Goal: Task Accomplishment & Management: Complete application form

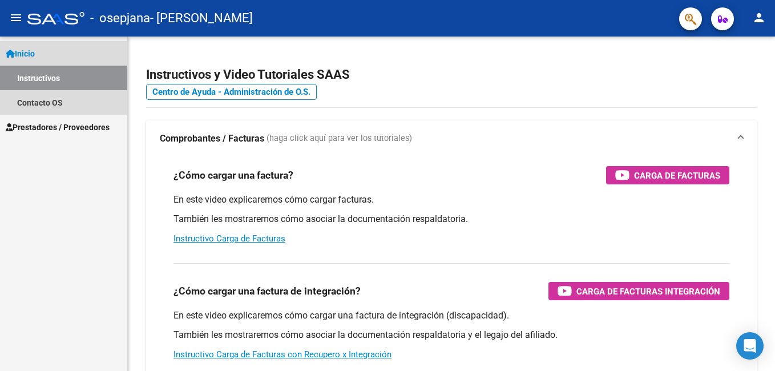
click at [74, 74] on link "Instructivos" at bounding box center [63, 78] width 127 height 25
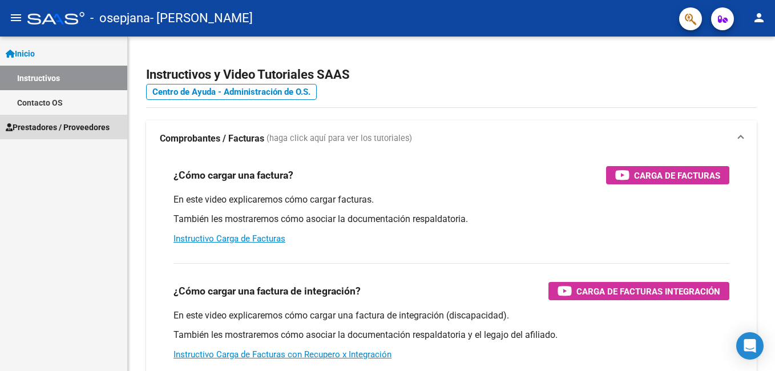
click at [98, 126] on span "Prestadores / Proveedores" at bounding box center [58, 127] width 104 height 13
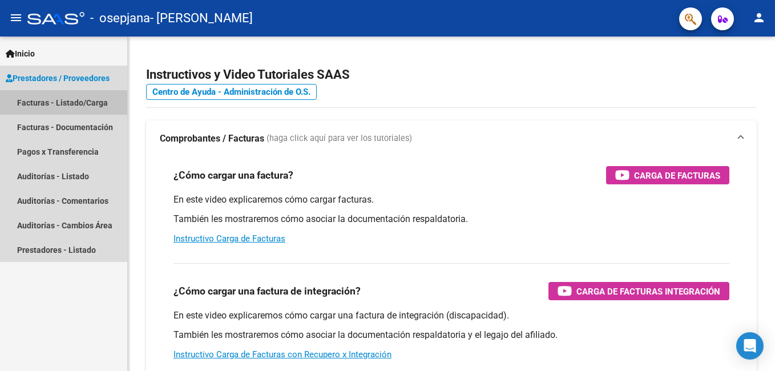
click at [105, 97] on link "Facturas - Listado/Carga" at bounding box center [63, 102] width 127 height 25
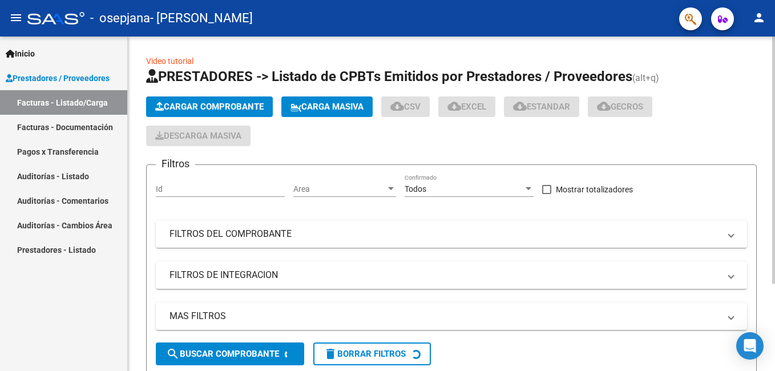
click at [262, 107] on span "Cargar Comprobante" at bounding box center [209, 107] width 108 height 10
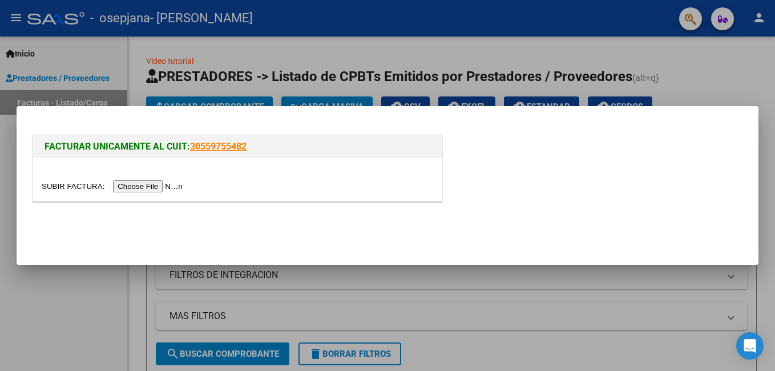
click at [140, 185] on input "file" at bounding box center [114, 186] width 144 height 12
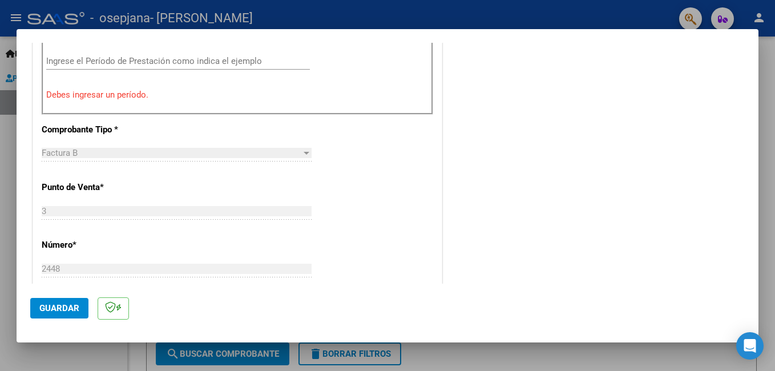
scroll to position [334, 0]
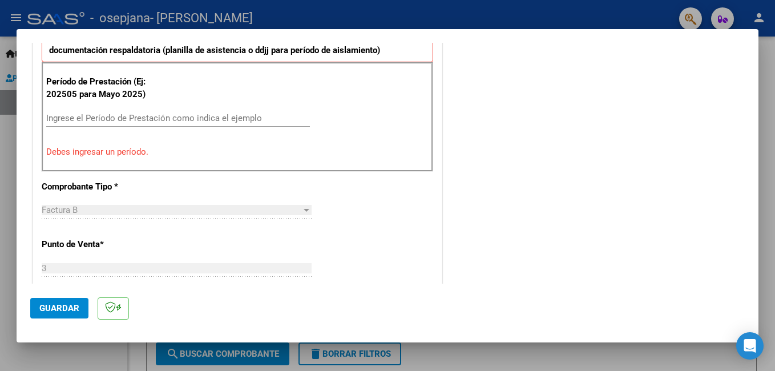
click at [137, 155] on p "Debes ingresar un período." at bounding box center [237, 151] width 382 height 13
click at [139, 111] on div "Ingrese el Período de Prestación como indica el ejemplo" at bounding box center [178, 118] width 264 height 17
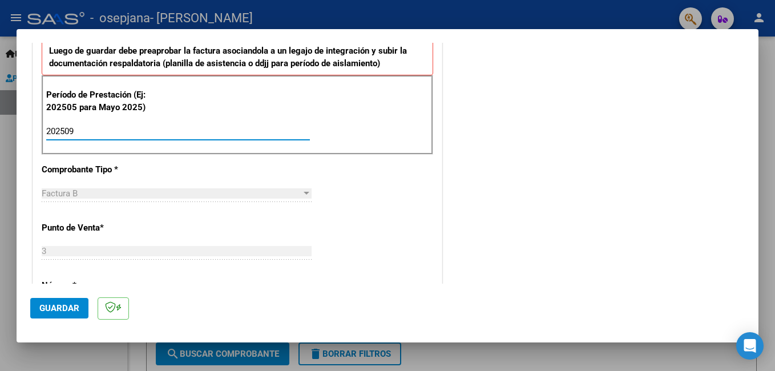
scroll to position [277, 0]
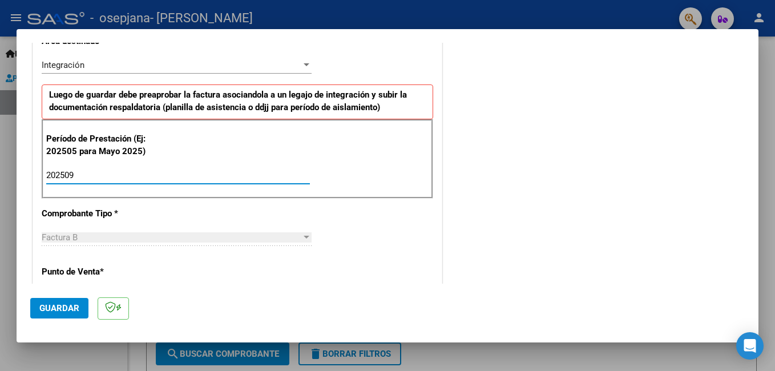
type input "202509"
click at [301, 238] on div at bounding box center [306, 237] width 10 height 9
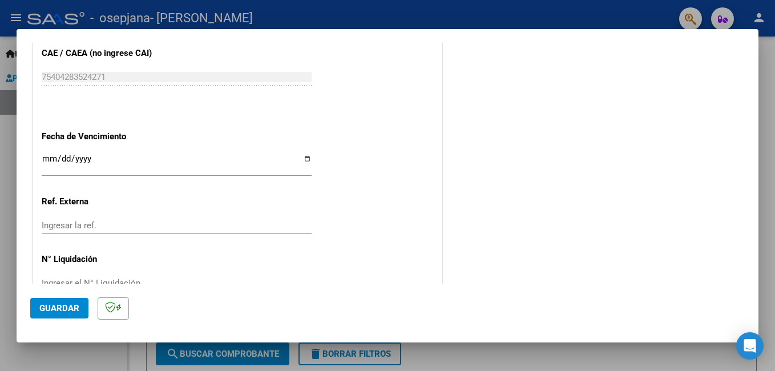
scroll to position [763, 0]
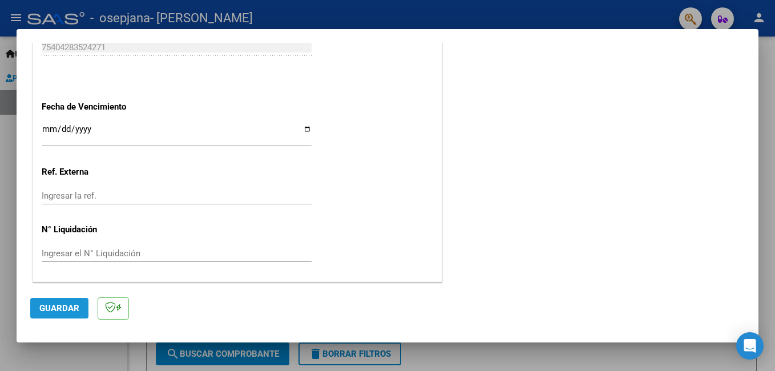
click at [54, 313] on span "Guardar" at bounding box center [59, 308] width 40 height 10
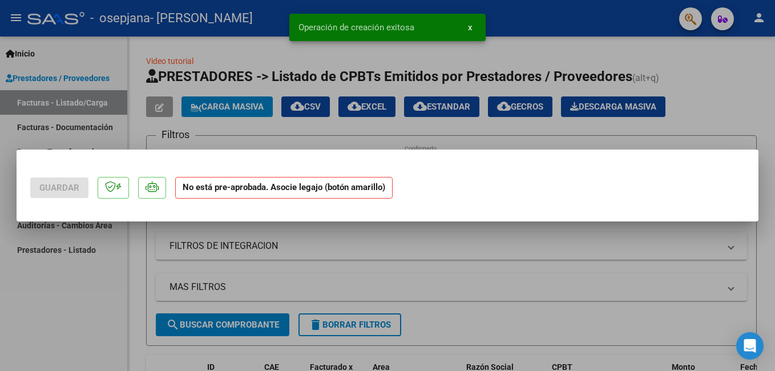
scroll to position [0, 0]
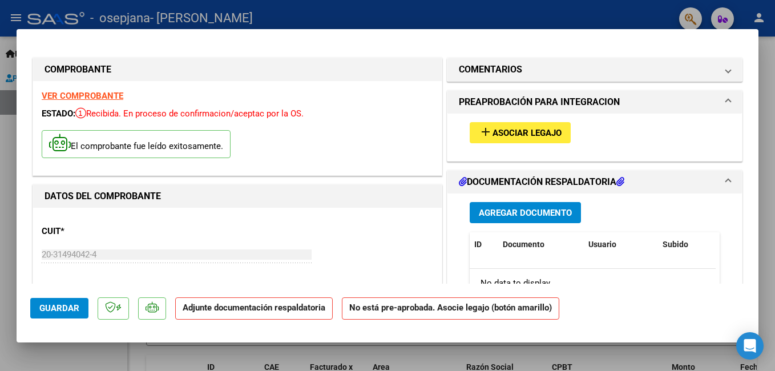
click at [519, 137] on span "Asociar Legajo" at bounding box center [526, 133] width 69 height 10
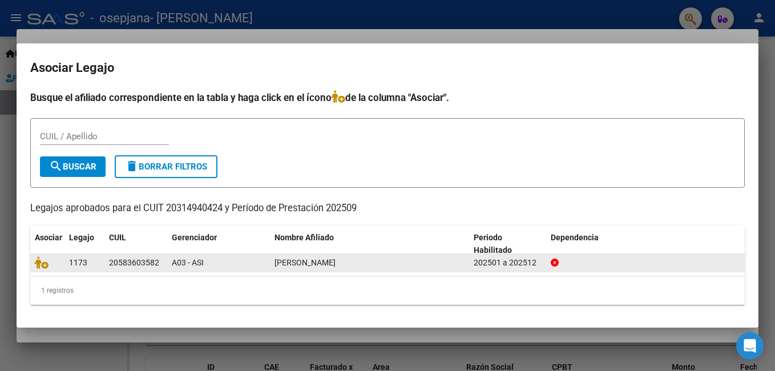
drag, startPoint x: 111, startPoint y: 262, endPoint x: 161, endPoint y: 266, distance: 49.8
click at [161, 266] on div "20583603582" at bounding box center [136, 262] width 54 height 13
drag, startPoint x: 161, startPoint y: 266, endPoint x: 135, endPoint y: 264, distance: 25.8
copy div "20583603582"
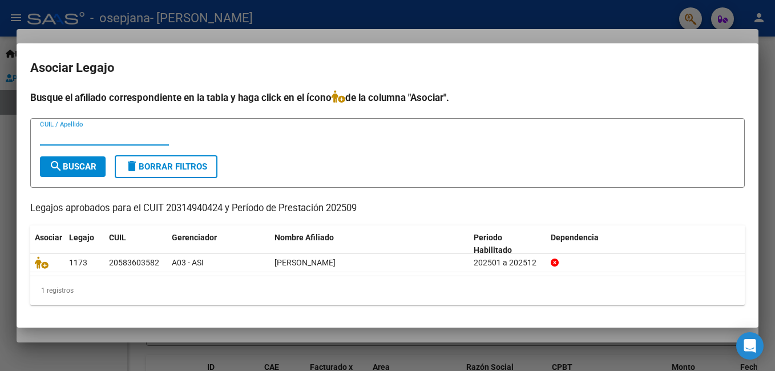
paste input "20583603582"
type input "20583603582"
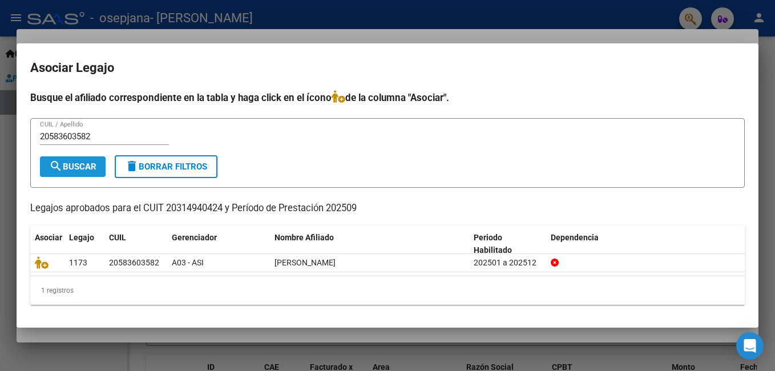
click at [51, 167] on mat-icon "search" at bounding box center [56, 166] width 14 height 14
drag, startPoint x: 107, startPoint y: 134, endPoint x: 11, endPoint y: 107, distance: 99.1
click at [11, 107] on div "COMPROBANTE VER COMPROBANTE ESTADO: Recibida. En proceso de confirmacion/acepta…" at bounding box center [387, 185] width 775 height 371
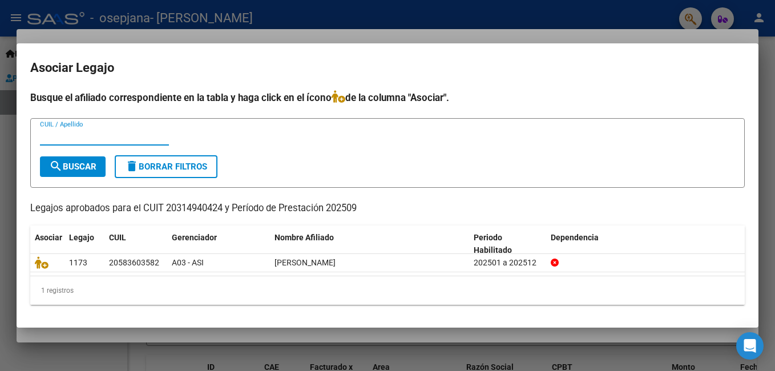
click at [396, 17] on div at bounding box center [387, 185] width 775 height 371
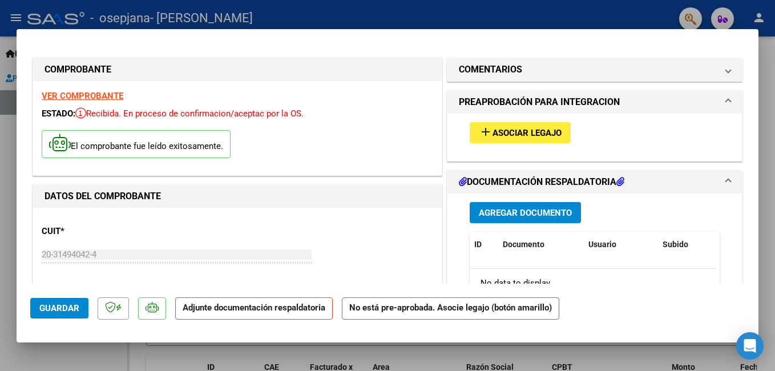
click at [398, 22] on div at bounding box center [387, 185] width 775 height 371
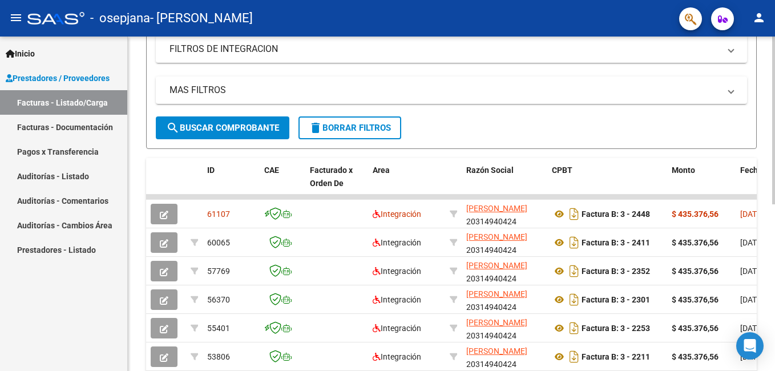
scroll to position [228, 0]
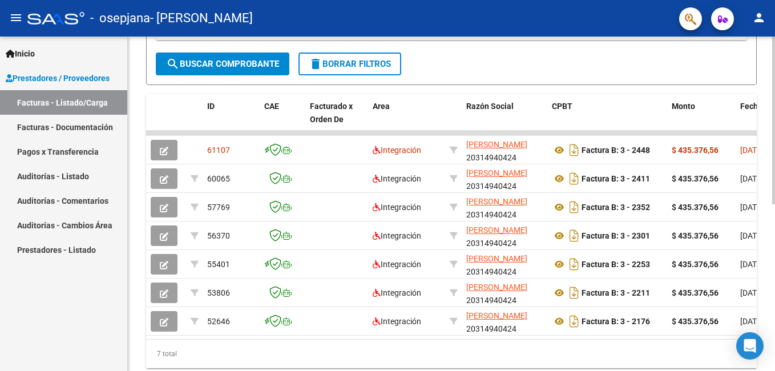
click at [766, 333] on div at bounding box center [773, 270] width 3 height 168
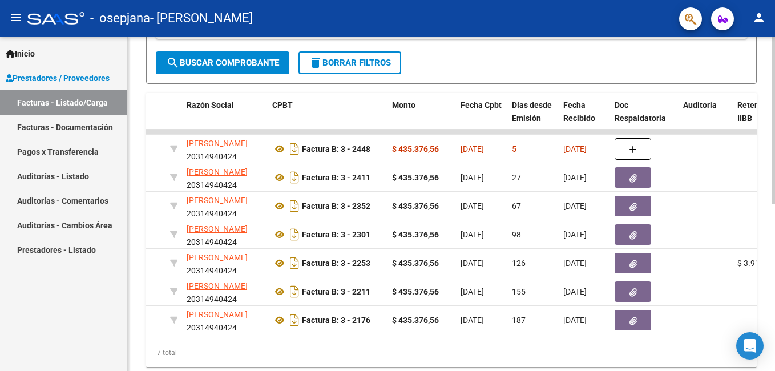
scroll to position [0, 282]
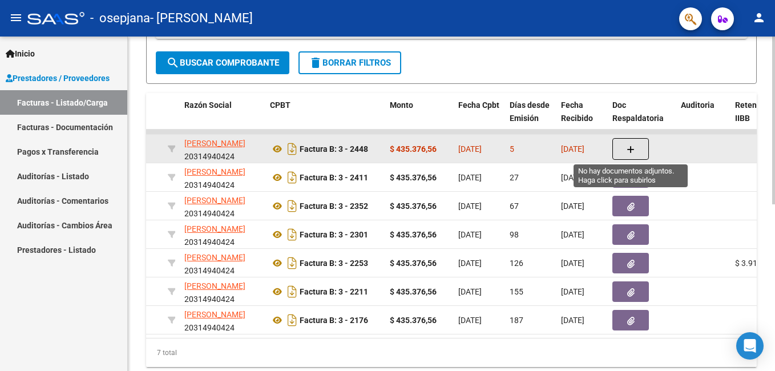
click at [646, 149] on button "button" at bounding box center [630, 149] width 37 height 22
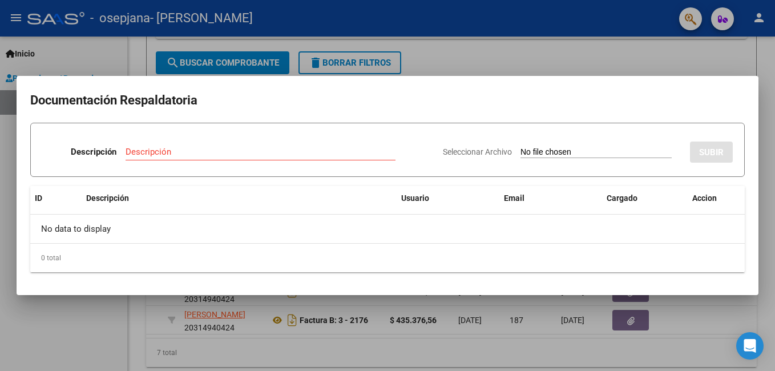
click at [609, 63] on div at bounding box center [387, 185] width 775 height 371
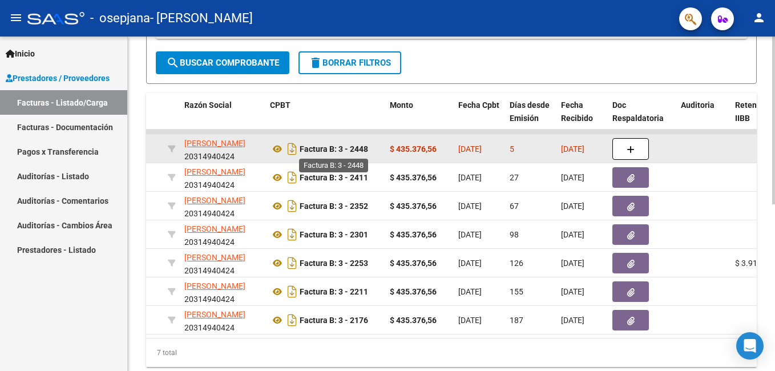
drag, startPoint x: 318, startPoint y: 152, endPoint x: 242, endPoint y: 144, distance: 76.3
click at [317, 152] on strong "Factura B: 3 - 2448" at bounding box center [334, 148] width 68 height 9
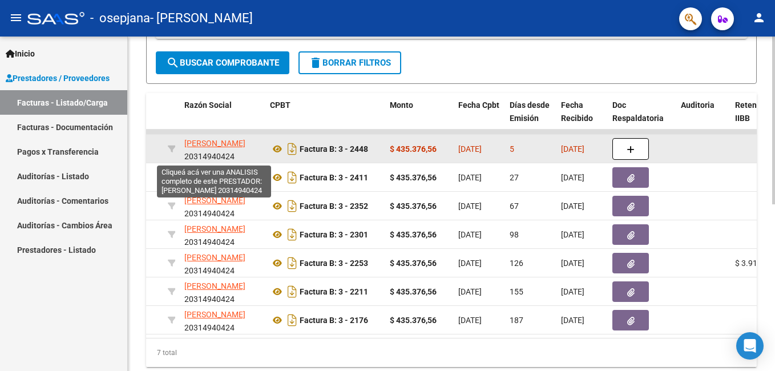
click at [230, 141] on span "[PERSON_NAME]" at bounding box center [214, 143] width 61 height 9
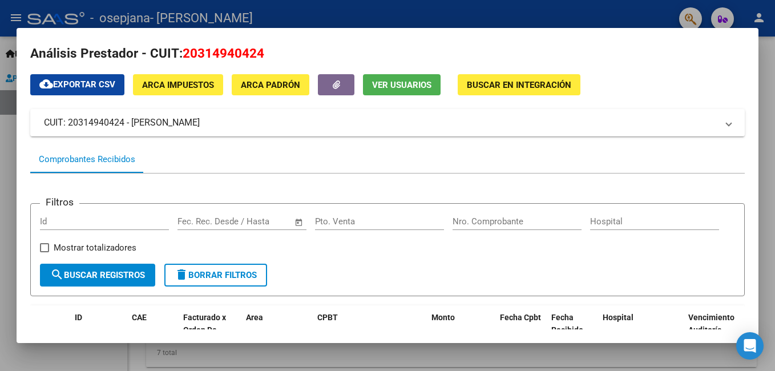
scroll to position [0, 0]
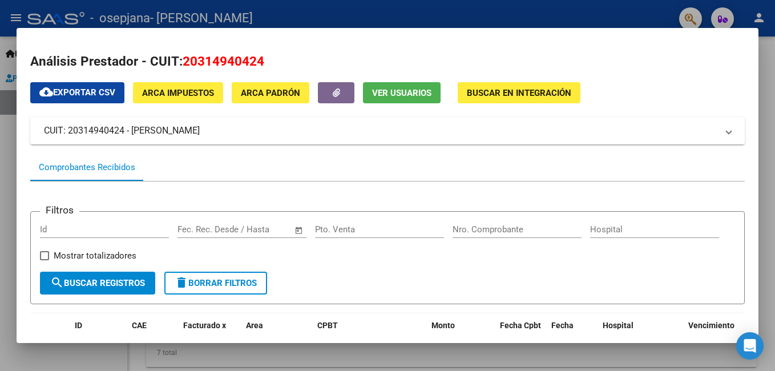
click at [766, 127] on div at bounding box center [387, 185] width 775 height 371
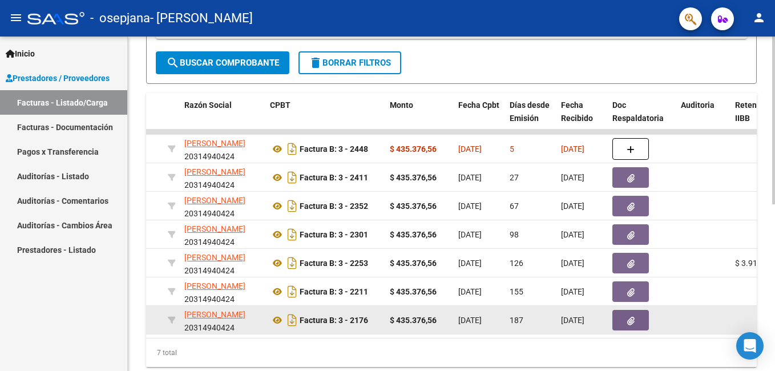
drag, startPoint x: 363, startPoint y: 338, endPoint x: 336, endPoint y: 331, distance: 27.7
click at [336, 331] on datatable-body "61107 Integración [PERSON_NAME] 20314940424 Factura B: 3 - 2448 $ 435.376,56 [D…" at bounding box center [451, 234] width 610 height 208
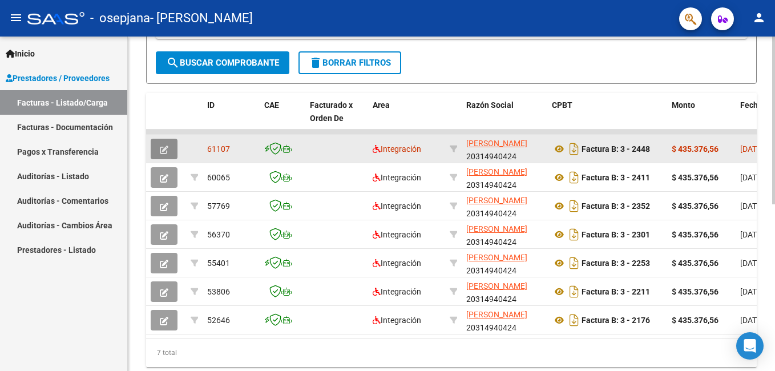
click at [169, 147] on button "button" at bounding box center [164, 149] width 27 height 21
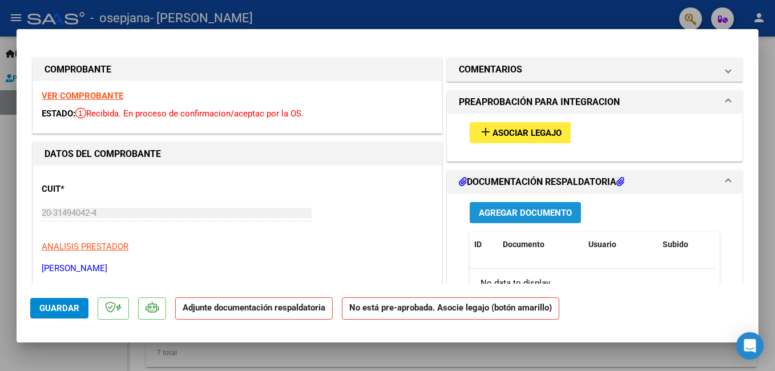
click at [500, 207] on span "Agregar Documento" at bounding box center [525, 212] width 93 height 10
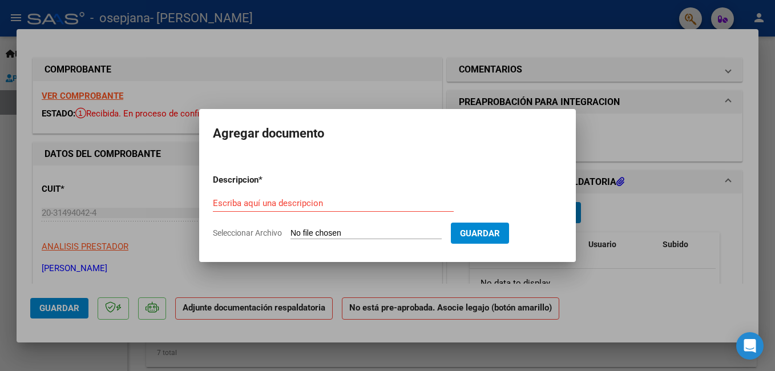
click at [343, 236] on input "Seleccionar Archivo" at bounding box center [365, 233] width 151 height 11
type input "C:\fakepath\PLANILLA ASISTENCIA [PERSON_NAME] [DATE].pdf"
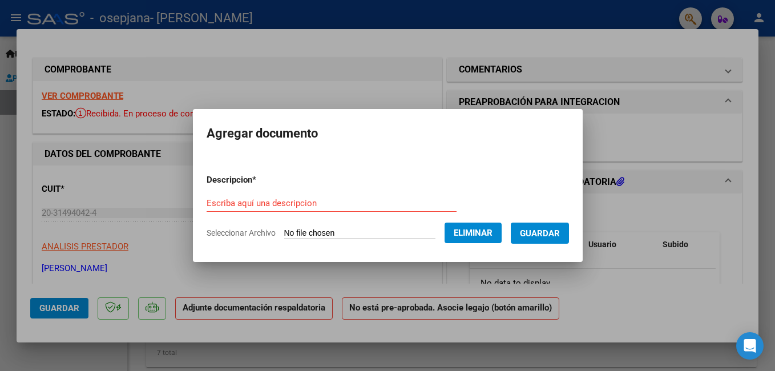
drag, startPoint x: 572, startPoint y: 147, endPoint x: 532, endPoint y: 175, distance: 48.7
click at [532, 175] on mat-dialog-container "Agregar documento Descripcion * Escriba aquí una descripcion Seleccionar Archiv…" at bounding box center [388, 185] width 390 height 153
click at [548, 238] on span "Guardar" at bounding box center [540, 233] width 40 height 10
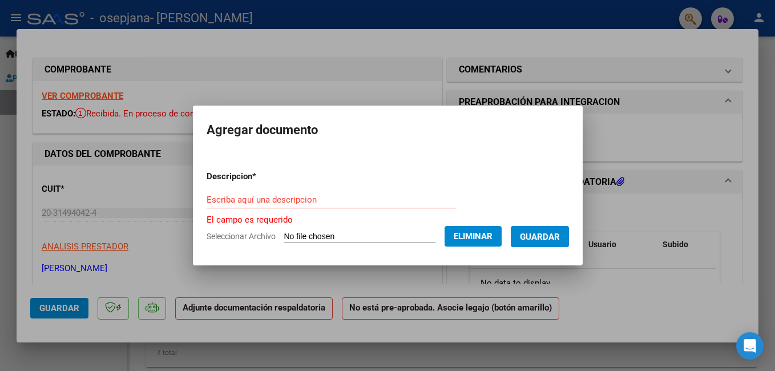
click at [564, 137] on h2 "Agregar documento" at bounding box center [388, 130] width 362 height 22
click at [366, 82] on div at bounding box center [387, 185] width 775 height 371
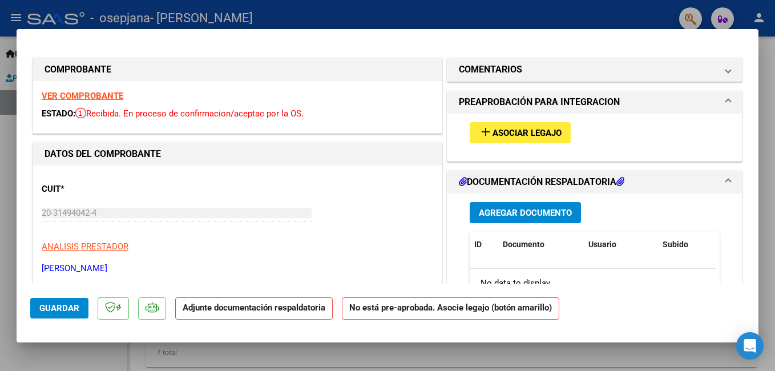
click at [528, 102] on h1 "PREAPROBACIÓN PARA INTEGRACION" at bounding box center [539, 102] width 161 height 14
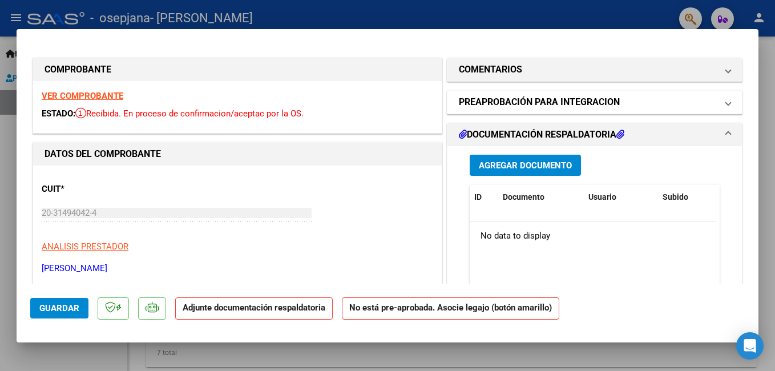
click at [528, 102] on h1 "PREAPROBACIÓN PARA INTEGRACION" at bounding box center [539, 102] width 161 height 14
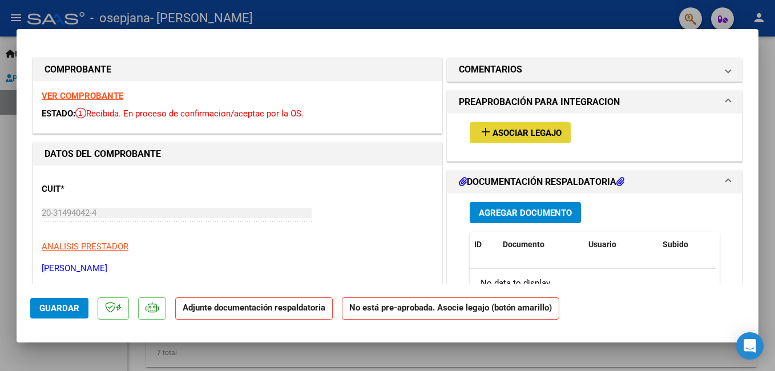
click at [524, 131] on span "Asociar Legajo" at bounding box center [526, 133] width 69 height 10
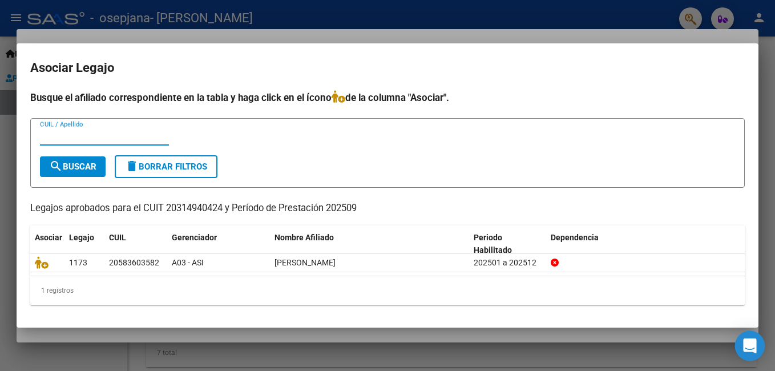
click at [749, 338] on div "Open Intercom Messenger" at bounding box center [750, 346] width 30 height 30
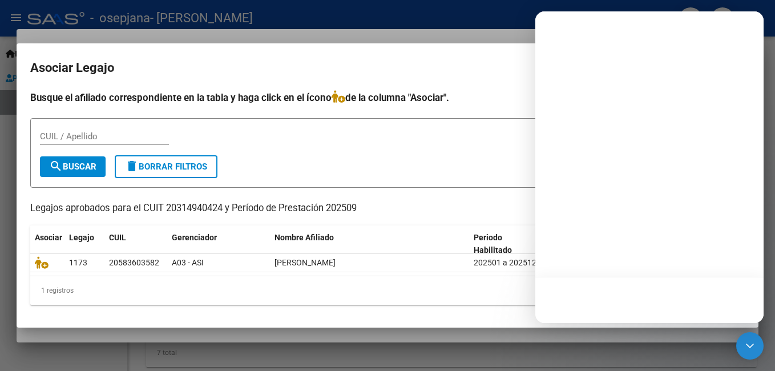
click at [359, 122] on form "CUIL / Apellido search Buscar delete Borrar Filtros" at bounding box center [387, 153] width 714 height 70
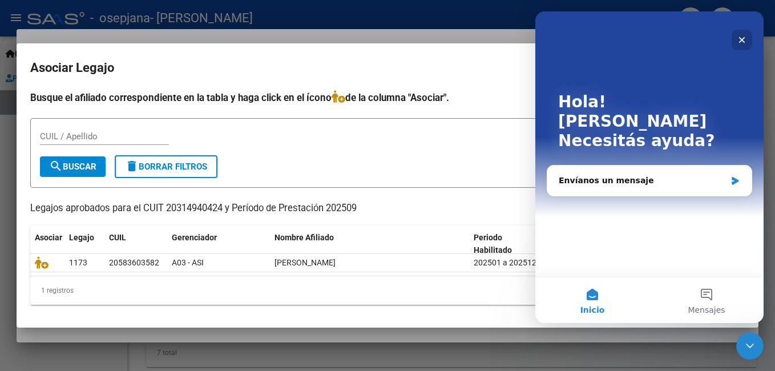
click at [739, 35] on div "Cerrar" at bounding box center [741, 40] width 21 height 21
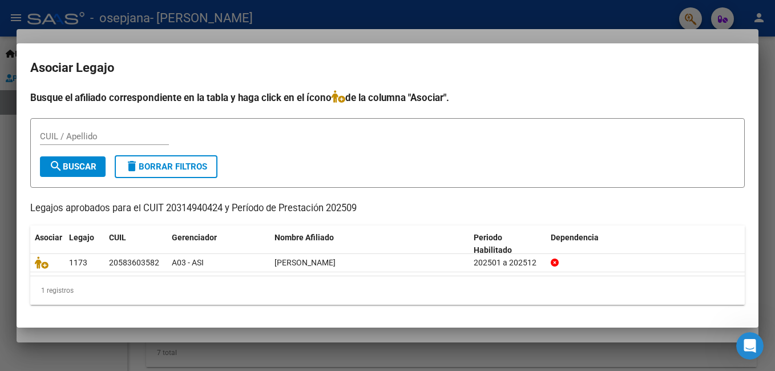
click at [341, 17] on div at bounding box center [387, 185] width 775 height 371
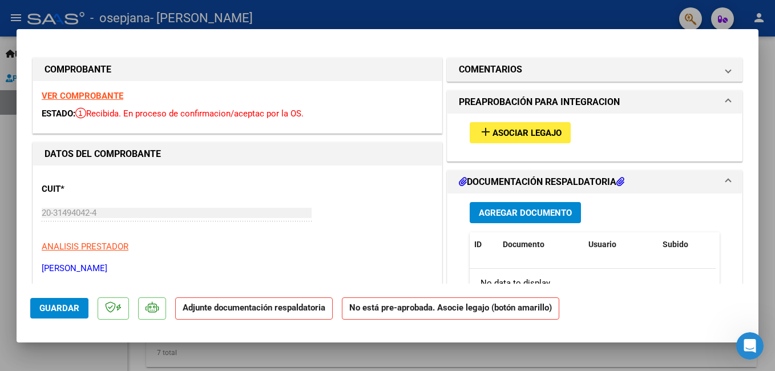
click at [314, 217] on app-form-text-field "CUIT * 20-31494042-4 Ingresar CUIT" at bounding box center [181, 201] width 279 height 34
click at [487, 185] on h1 "DOCUMENTACIÓN RESPALDATORIA" at bounding box center [541, 182] width 165 height 14
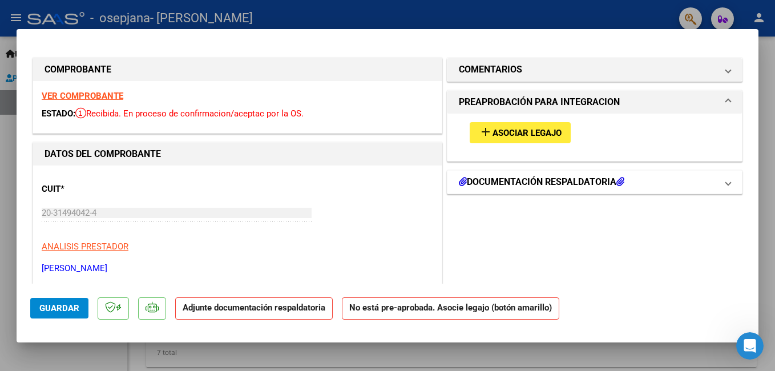
click at [487, 185] on h1 "DOCUMENTACIÓN RESPALDATORIA" at bounding box center [541, 182] width 165 height 14
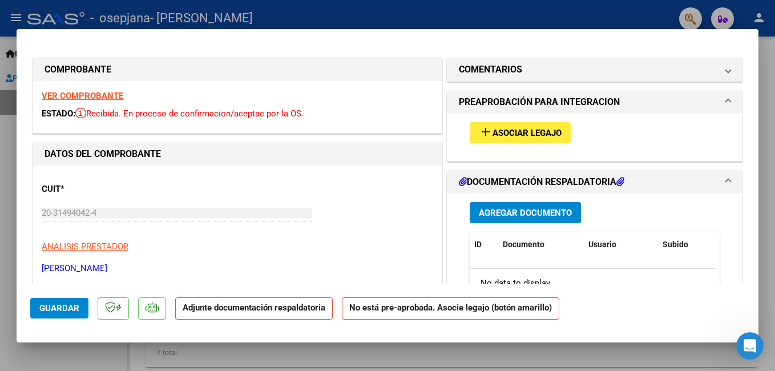
click at [489, 213] on span "Agregar Documento" at bounding box center [525, 213] width 93 height 10
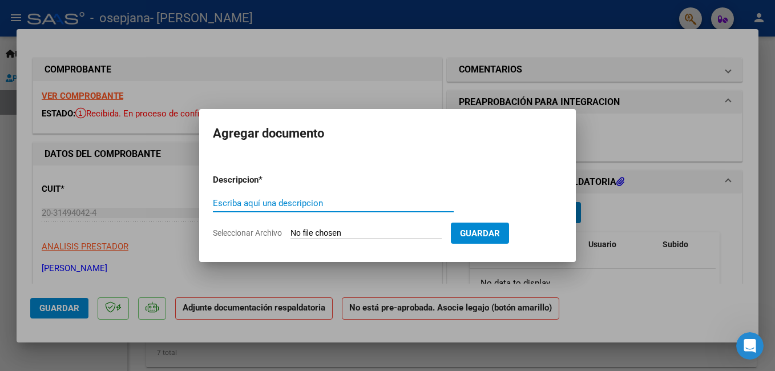
click at [367, 203] on input "Escriba aquí una descripcion" at bounding box center [333, 203] width 241 height 10
click at [500, 236] on span "Guardar" at bounding box center [480, 233] width 40 height 10
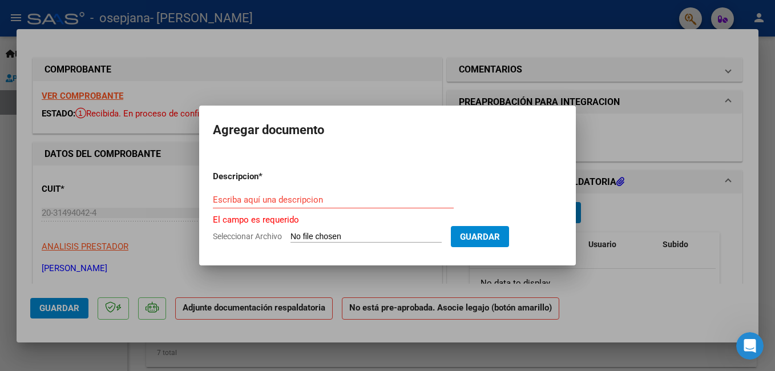
click at [249, 234] on span "Seleccionar Archivo" at bounding box center [247, 236] width 69 height 9
click at [290, 234] on input "Seleccionar Archivo" at bounding box center [365, 237] width 151 height 11
type input "C:\fakepath\PLANILLA ASISTENCIA [PERSON_NAME] [DATE].pdf"
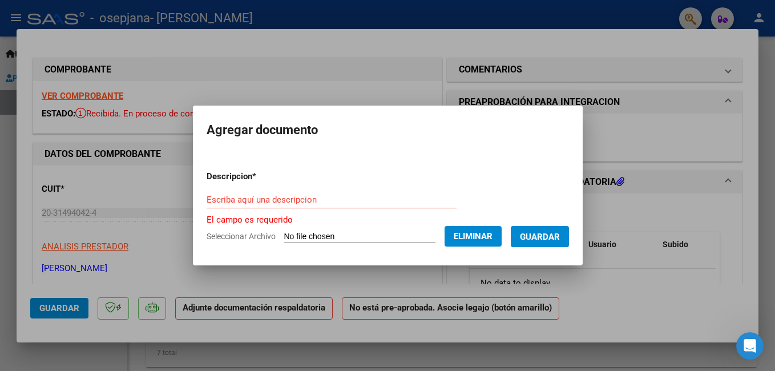
click at [560, 234] on span "Guardar" at bounding box center [540, 237] width 40 height 10
click at [288, 195] on input "Escriba aquí una descripcion" at bounding box center [332, 200] width 250 height 10
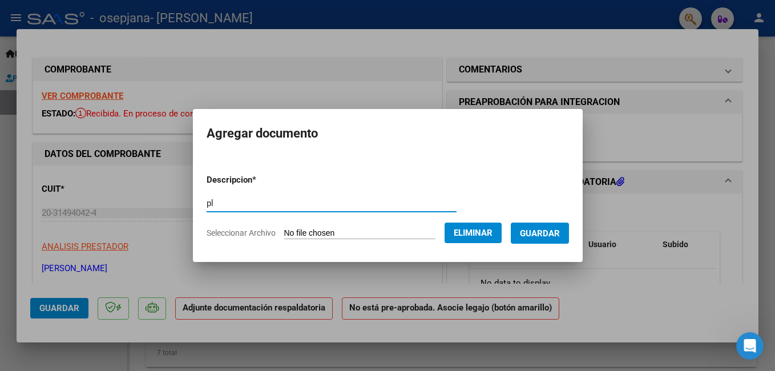
type input "p"
type input "PLANILLA ASISTENCIA EPTIEMBRE 2025"
click at [556, 230] on span "Guardar" at bounding box center [540, 233] width 40 height 10
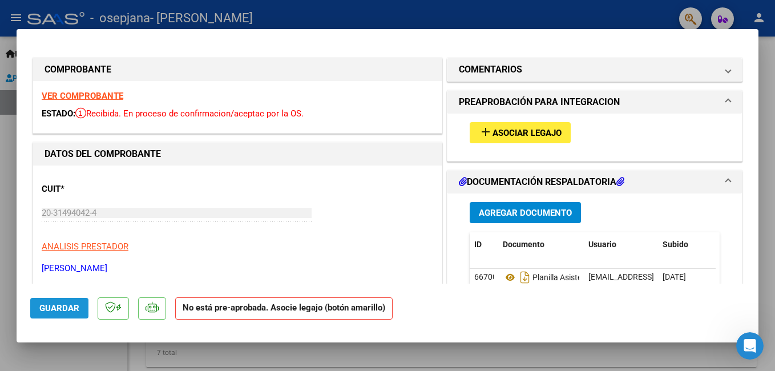
click at [60, 306] on span "Guardar" at bounding box center [59, 308] width 40 height 10
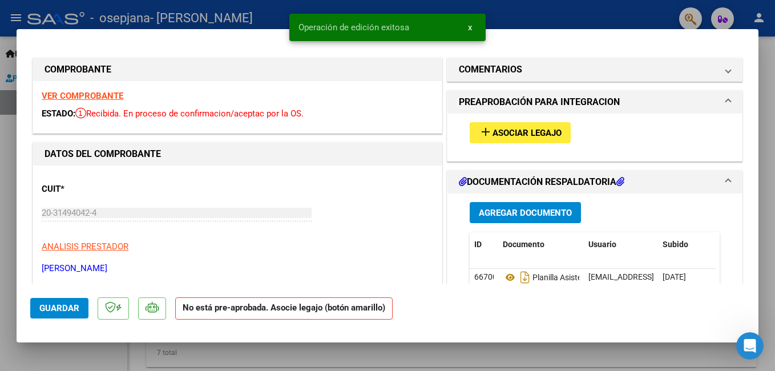
click at [464, 29] on button "x" at bounding box center [470, 27] width 22 height 21
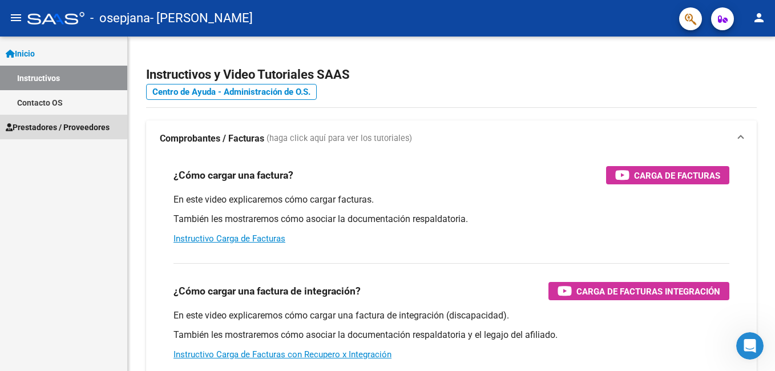
click at [56, 123] on span "Prestadores / Proveedores" at bounding box center [58, 127] width 104 height 13
click at [64, 131] on span "Prestadores / Proveedores" at bounding box center [58, 127] width 104 height 13
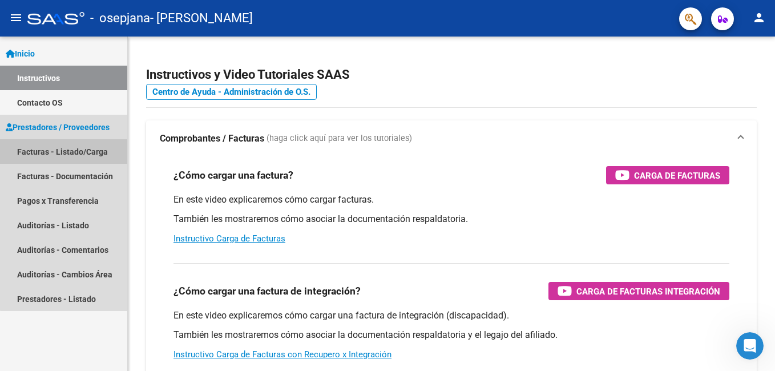
click at [64, 149] on link "Facturas - Listado/Carga" at bounding box center [63, 151] width 127 height 25
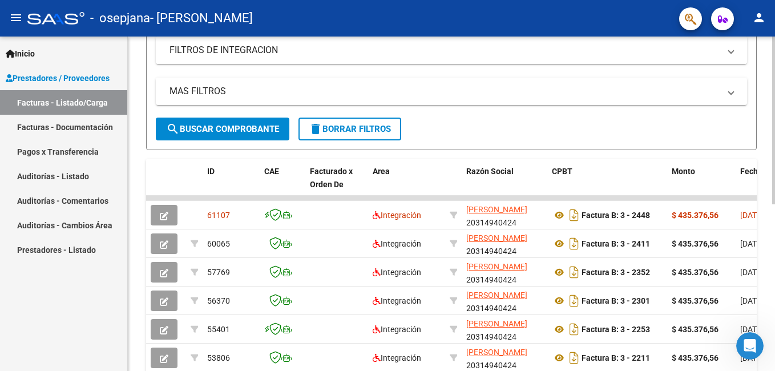
scroll to position [228, 0]
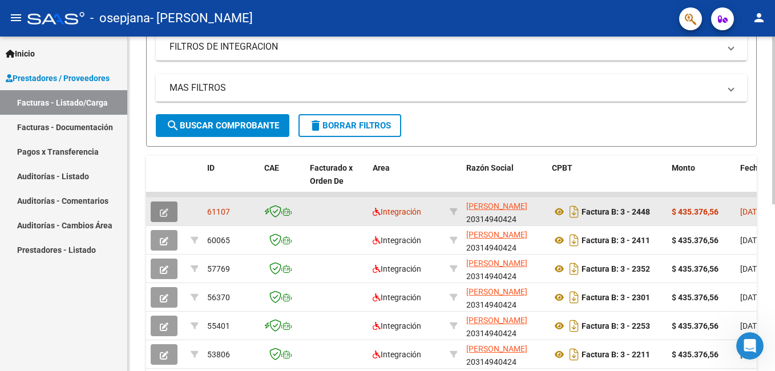
click at [171, 212] on button "button" at bounding box center [164, 211] width 27 height 21
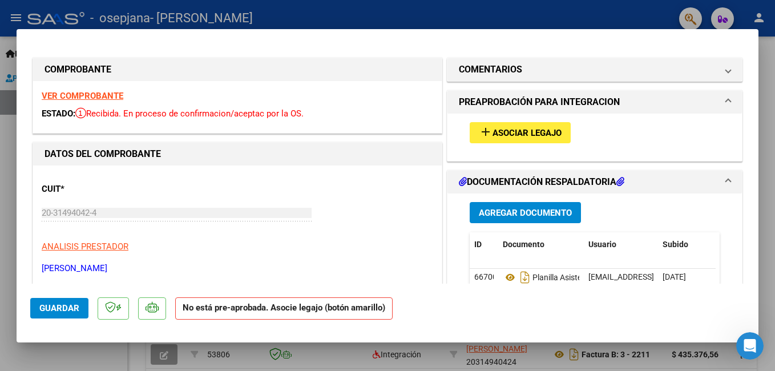
click at [6, 250] on div at bounding box center [387, 185] width 775 height 371
type input "$ 0,00"
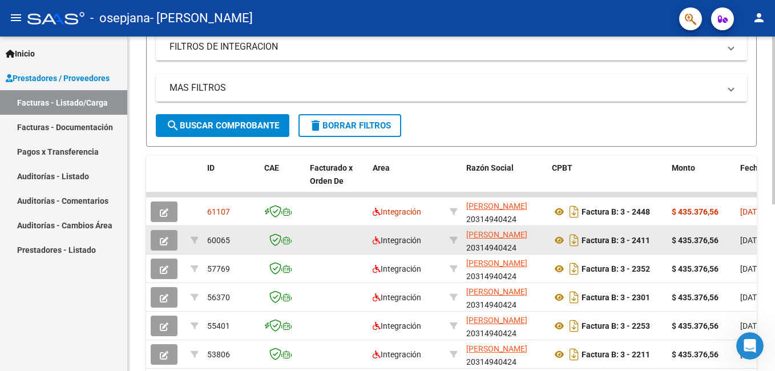
click at [167, 237] on icon "button" at bounding box center [164, 241] width 9 height 9
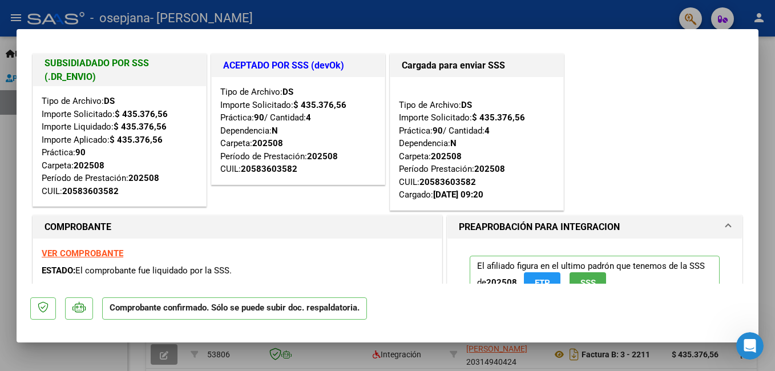
scroll to position [0, 0]
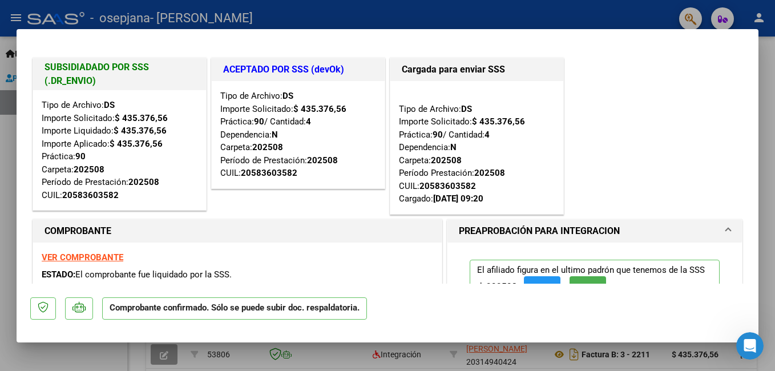
click at [7, 202] on div at bounding box center [387, 185] width 775 height 371
type input "$ 0,00"
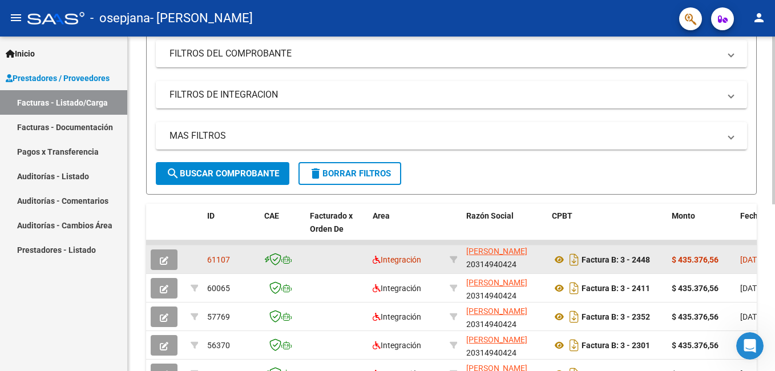
scroll to position [47, 0]
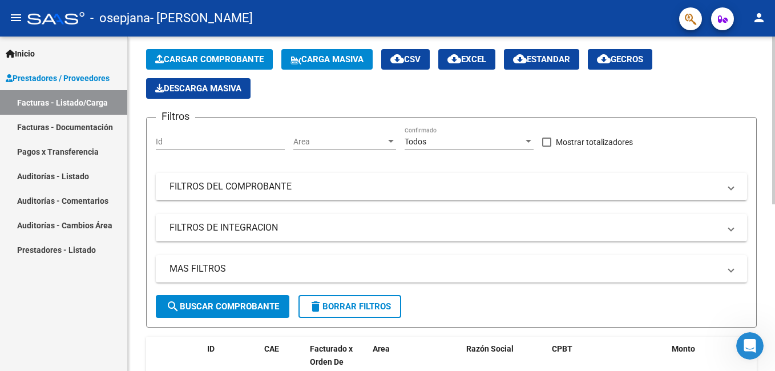
drag, startPoint x: 771, startPoint y: 146, endPoint x: 772, endPoint y: 169, distance: 23.4
click at [766, 169] on div "Video tutorial PRESTADORES -> Listado de CPBTs Emitidos por Prestadores / Prove…" at bounding box center [453, 318] width 650 height 658
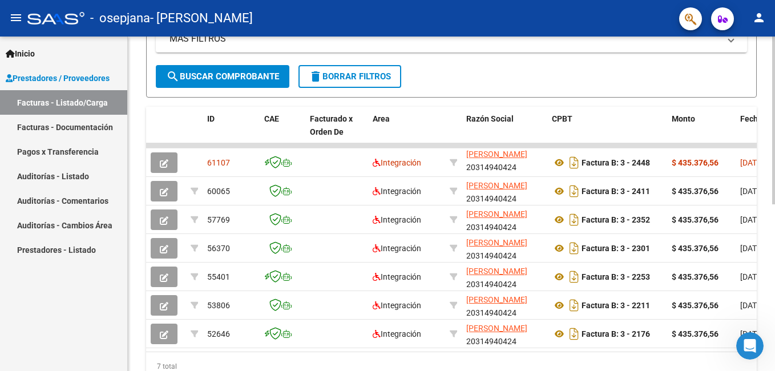
scroll to position [281, 0]
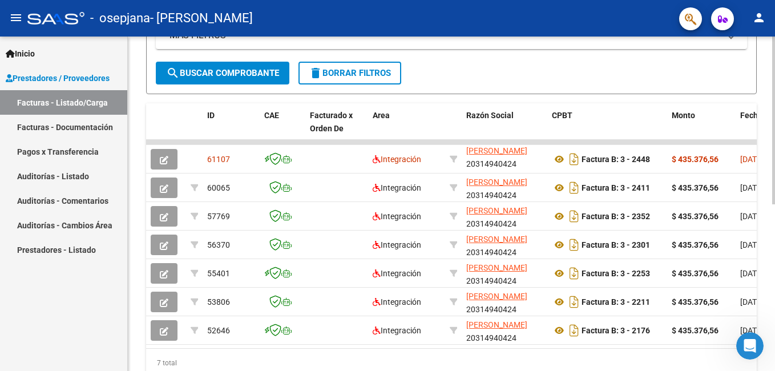
click at [765, 286] on div "Video tutorial PRESTADORES -> Listado de CPBTs Emitidos por Prestadores / Prove…" at bounding box center [453, 85] width 650 height 658
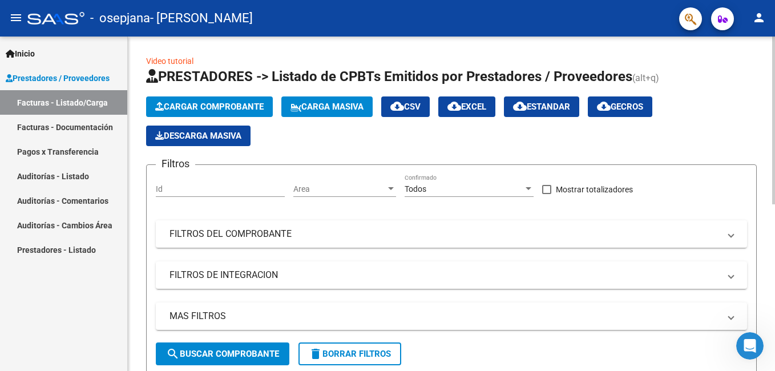
click at [766, 122] on div at bounding box center [773, 204] width 3 height 334
drag, startPoint x: 771, startPoint y: 128, endPoint x: 775, endPoint y: 144, distance: 16.3
click at [766, 144] on html "menu - osepjana - [PERSON_NAME] person Inicio Instructivos Contacto OS Prestado…" at bounding box center [387, 185] width 775 height 371
click at [766, 177] on div "Video tutorial PRESTADORES -> Listado de CPBTs Emitidos por Prestadores / Prove…" at bounding box center [451, 366] width 647 height 658
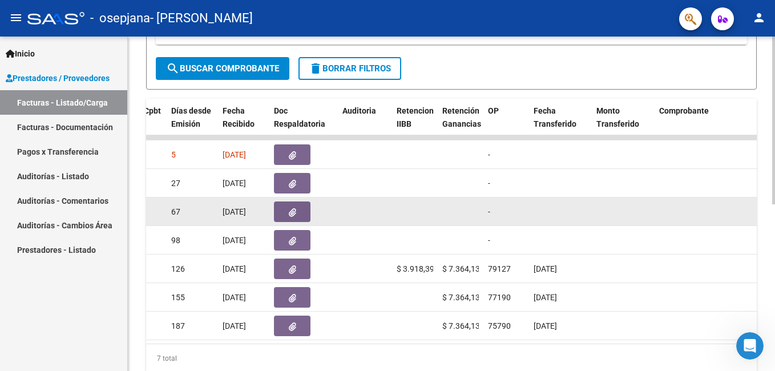
scroll to position [0, 618]
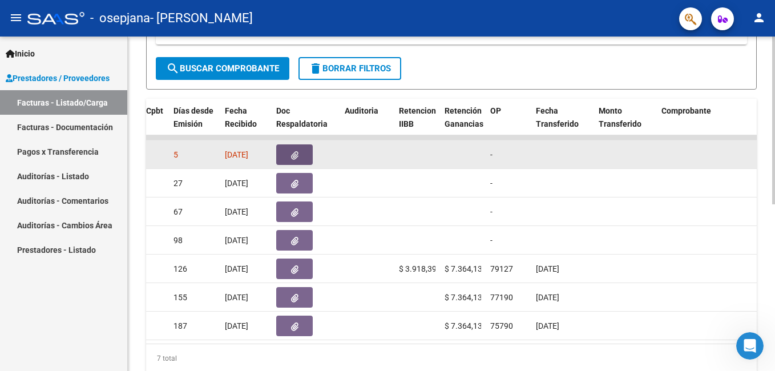
click at [302, 151] on button "button" at bounding box center [294, 154] width 37 height 21
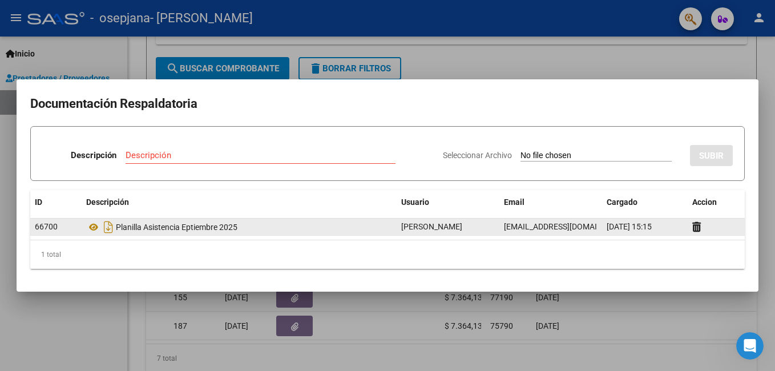
click at [301, 224] on div "Planilla Asistencia Eptiembre 2025" at bounding box center [239, 227] width 306 height 18
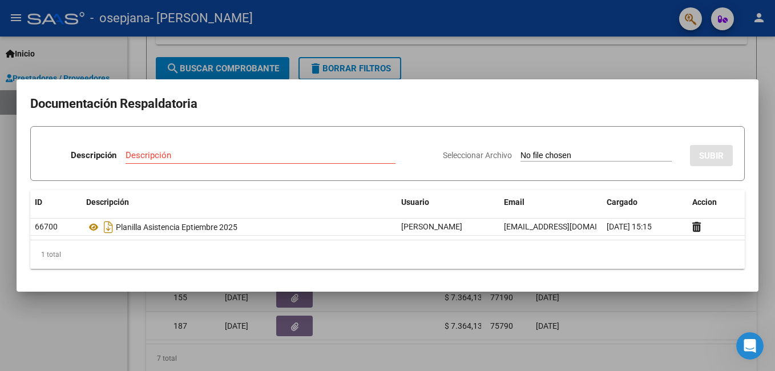
click at [515, 62] on div at bounding box center [387, 185] width 775 height 371
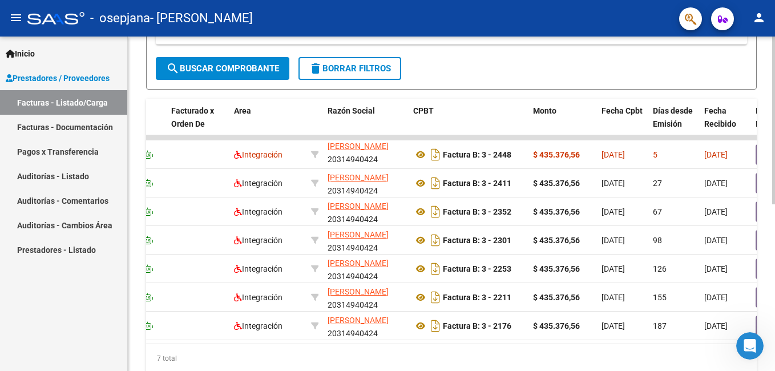
scroll to position [0, 0]
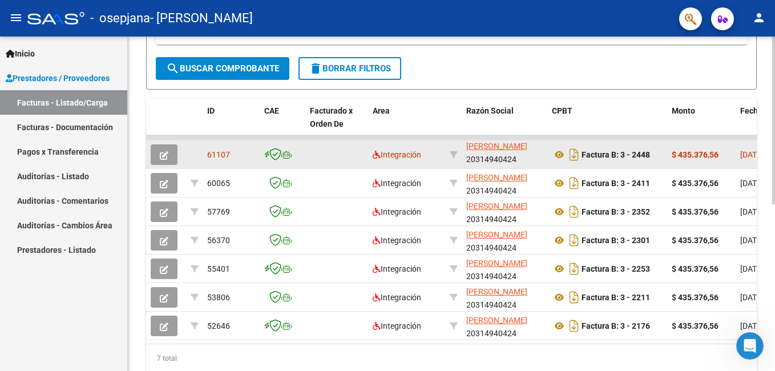
click at [164, 156] on icon "button" at bounding box center [164, 155] width 9 height 9
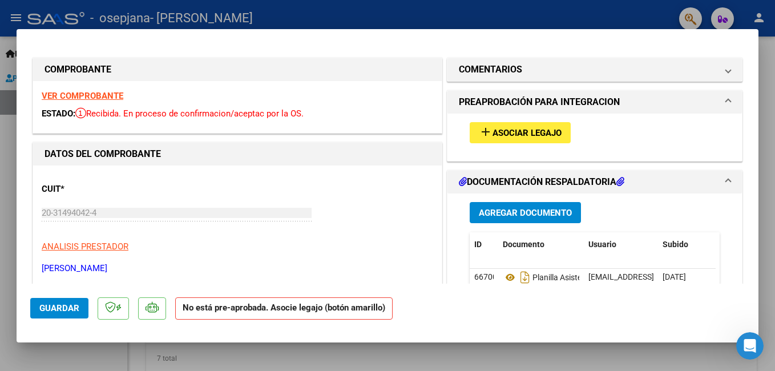
click at [543, 214] on span "Agregar Documento" at bounding box center [525, 213] width 93 height 10
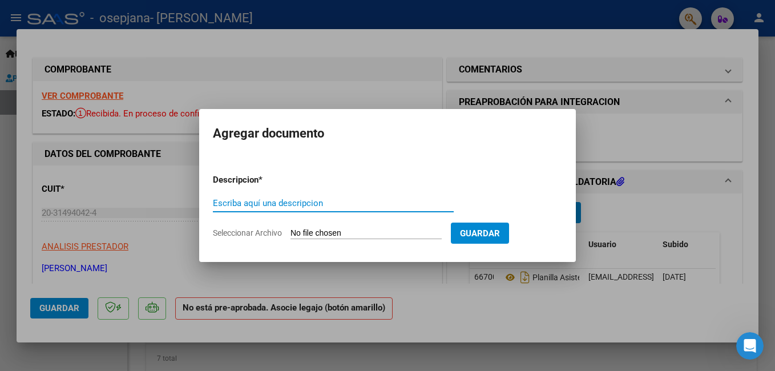
type input "a"
type input "AUTORIZACION 2025"
click at [414, 235] on input "Seleccionar Archivo" at bounding box center [365, 233] width 151 height 11
type input "C:\fakepath\AUT [PERSON_NAME].jpg"
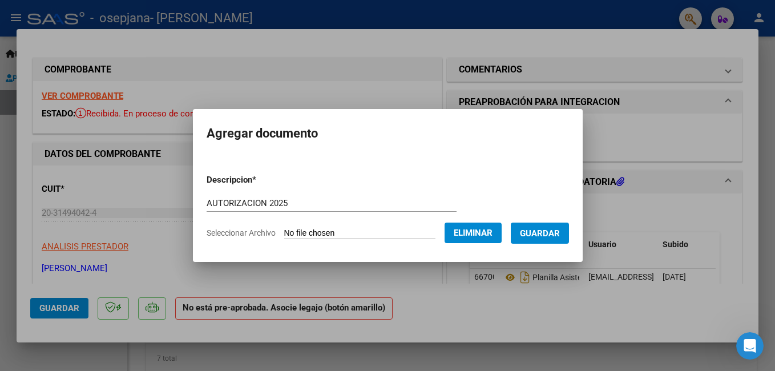
click at [560, 229] on span "Guardar" at bounding box center [540, 233] width 40 height 10
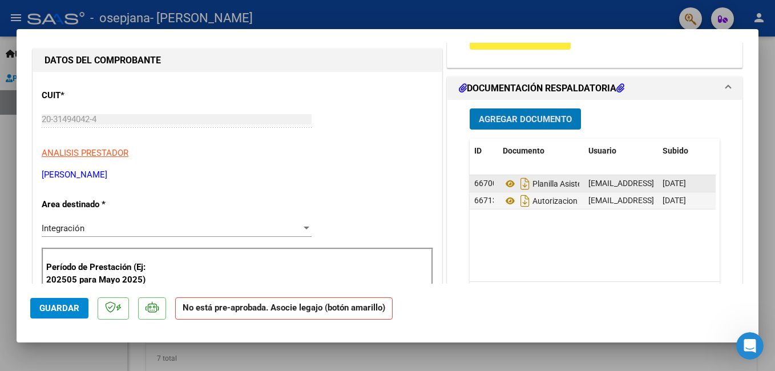
scroll to position [171, 0]
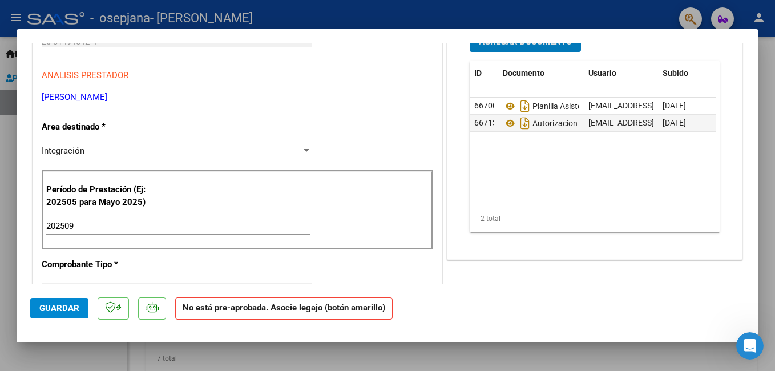
click at [64, 311] on span "Guardar" at bounding box center [59, 308] width 40 height 10
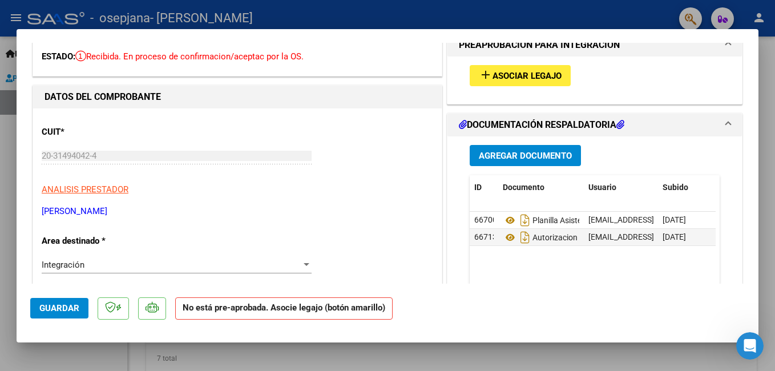
scroll to position [0, 0]
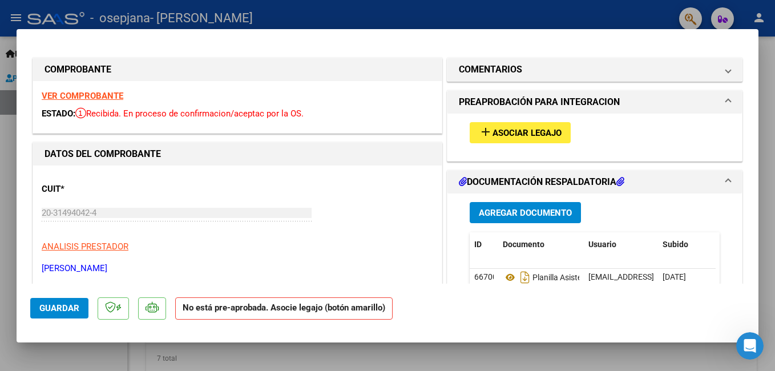
click at [490, 127] on span "add Asociar Legajo" at bounding box center [520, 132] width 83 height 10
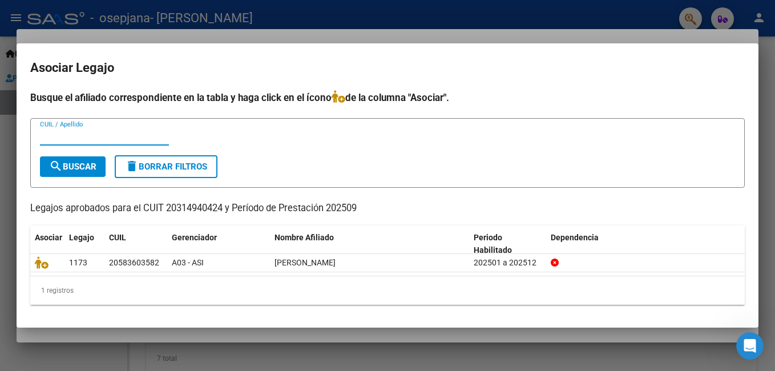
click at [82, 166] on span "search Buscar" at bounding box center [72, 166] width 47 height 10
click at [343, 97] on icon at bounding box center [338, 96] width 14 height 13
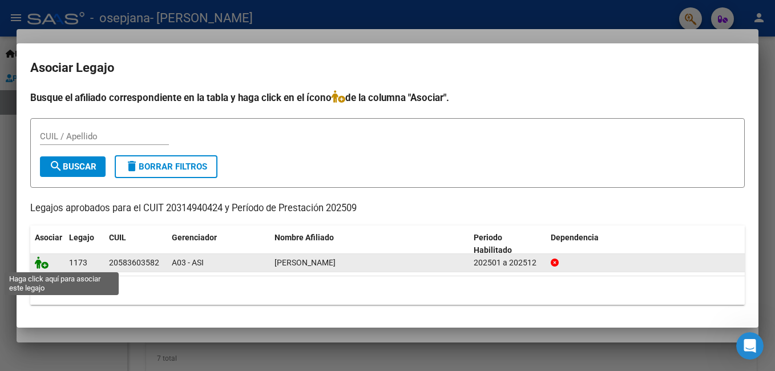
click at [42, 260] on icon at bounding box center [42, 262] width 14 height 13
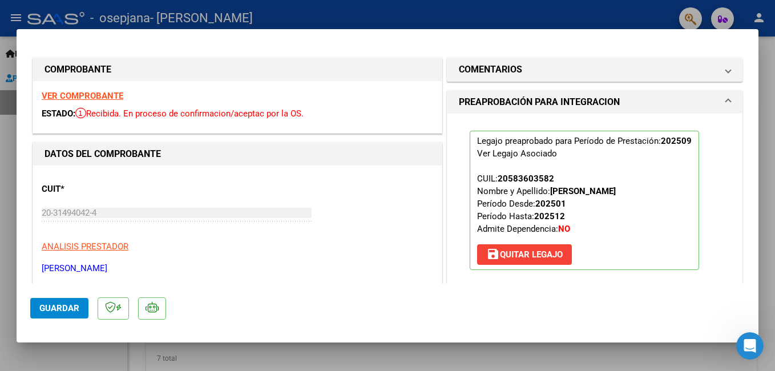
click at [58, 307] on span "Guardar" at bounding box center [59, 308] width 40 height 10
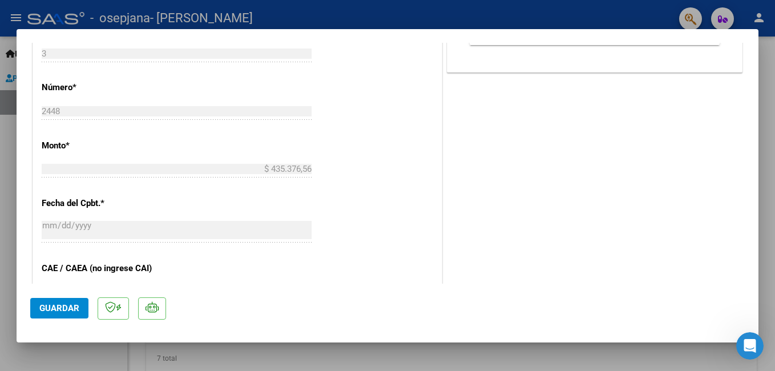
scroll to position [628, 0]
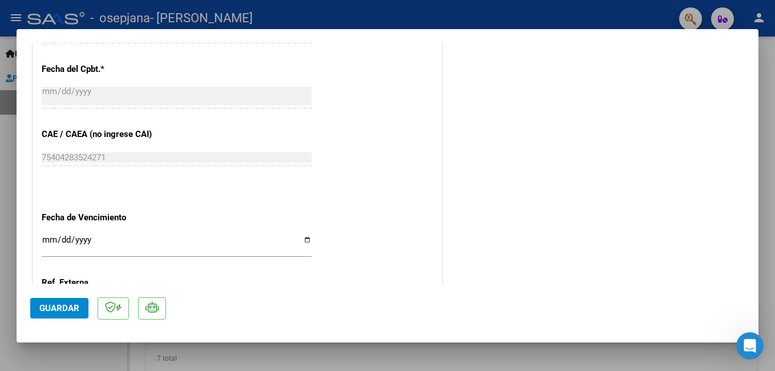
click at [52, 305] on span "Guardar" at bounding box center [59, 308] width 40 height 10
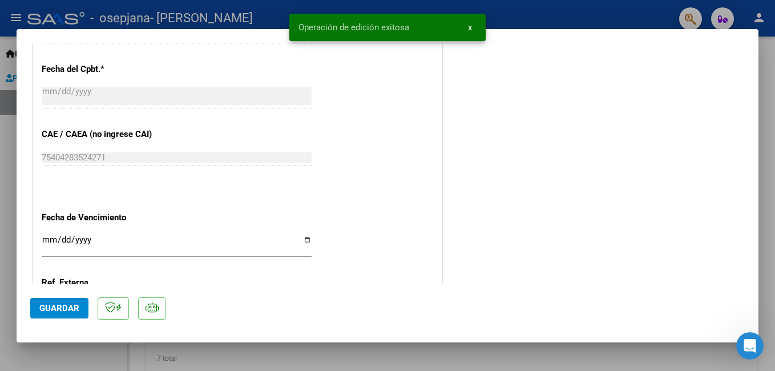
click at [474, 24] on button "x" at bounding box center [470, 27] width 22 height 21
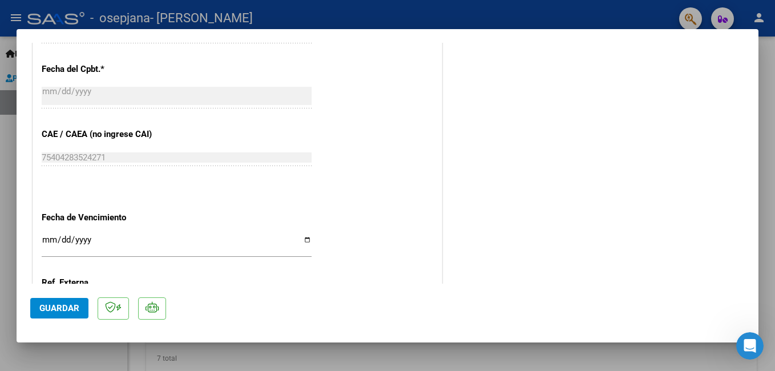
click at [1, 130] on div at bounding box center [387, 185] width 775 height 371
type input "$ 0,00"
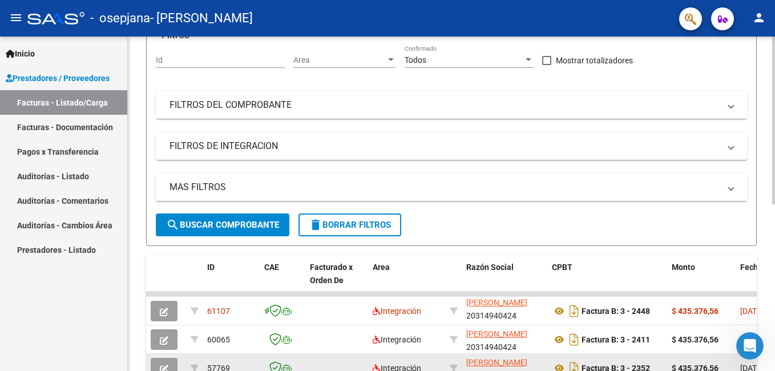
scroll to position [114, 0]
